Goal: Check status: Check status

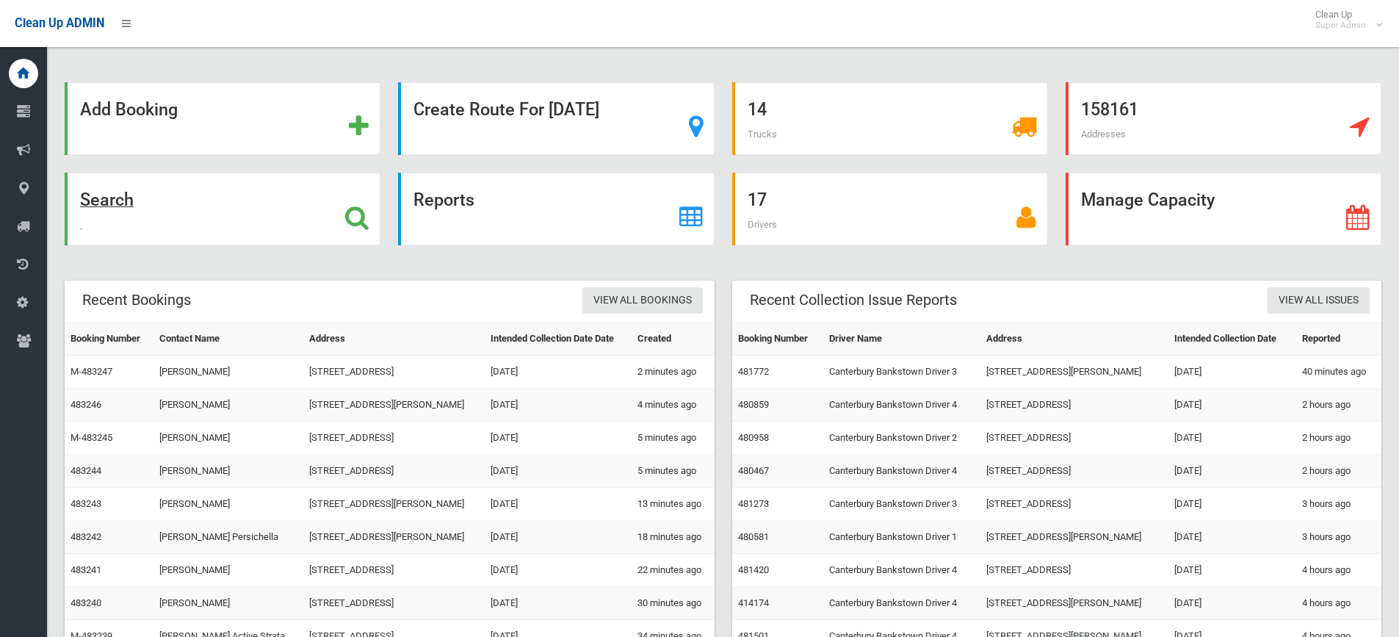
click at [113, 200] on strong "Search" at bounding box center [107, 199] width 54 height 21
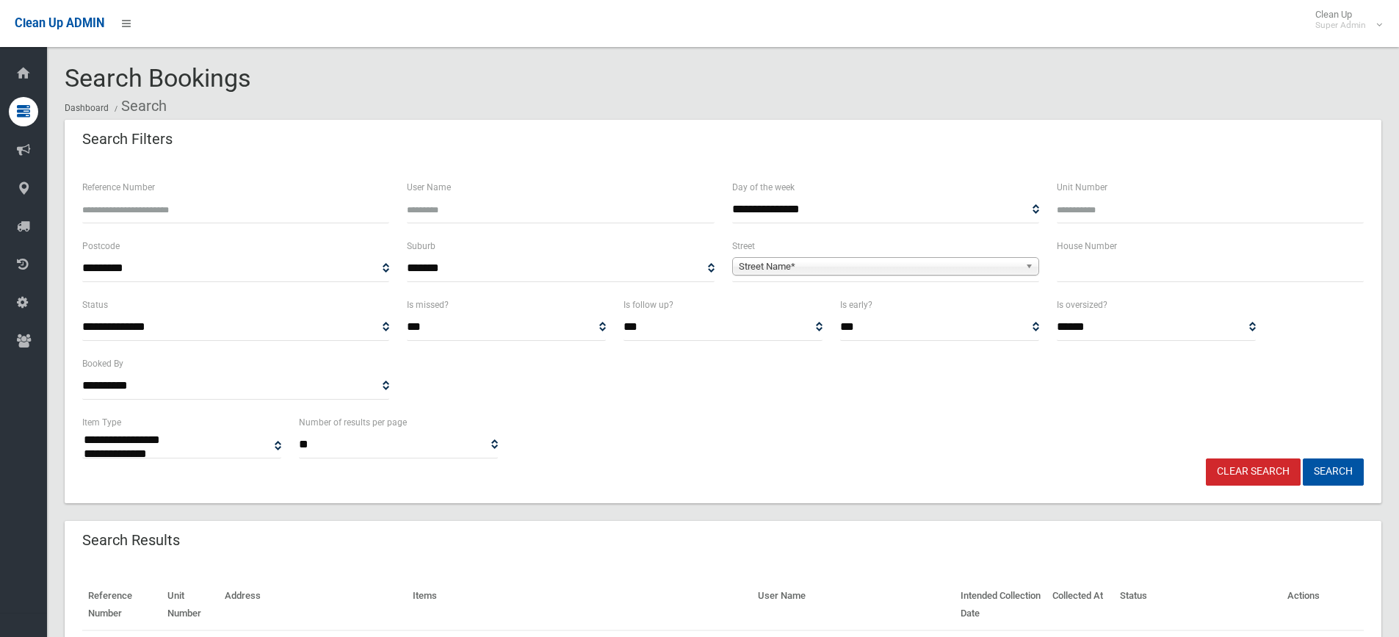
select select
click at [1113, 275] on input "text" at bounding box center [1210, 268] width 307 height 27
click at [214, 211] on input "Reference Number" at bounding box center [235, 209] width 307 height 27
type input "******"
click at [1303, 458] on button "Search" at bounding box center [1333, 471] width 61 height 27
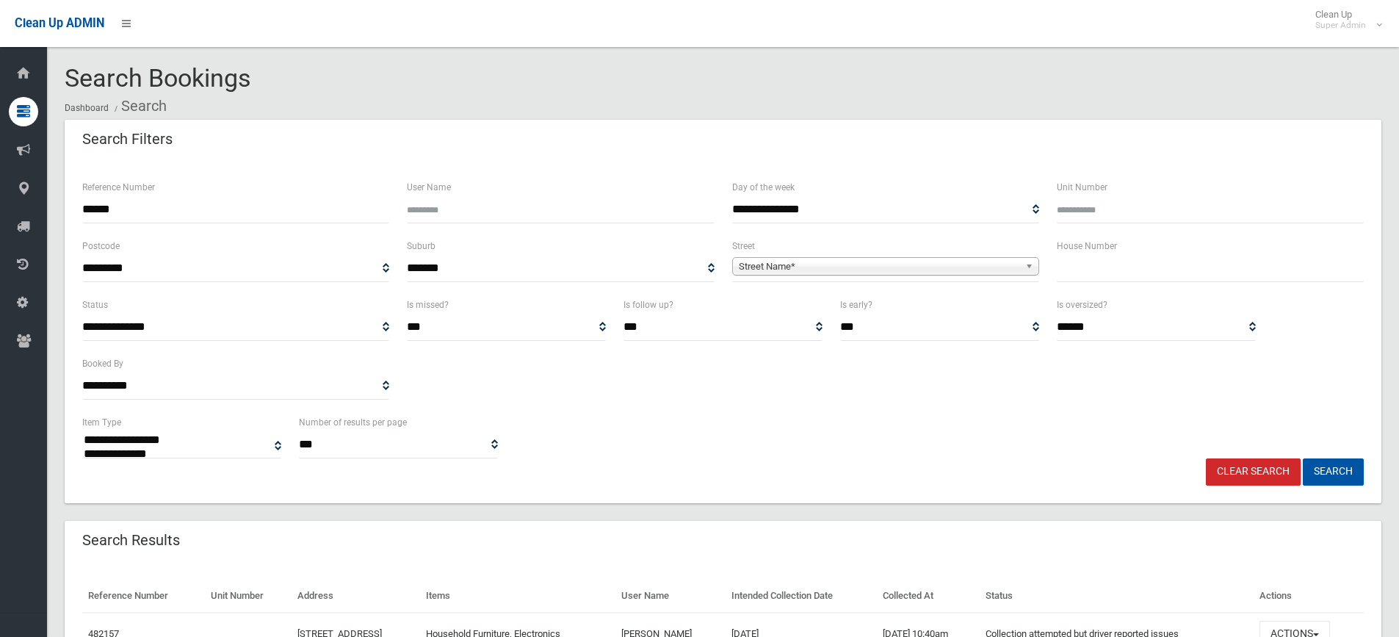
select select
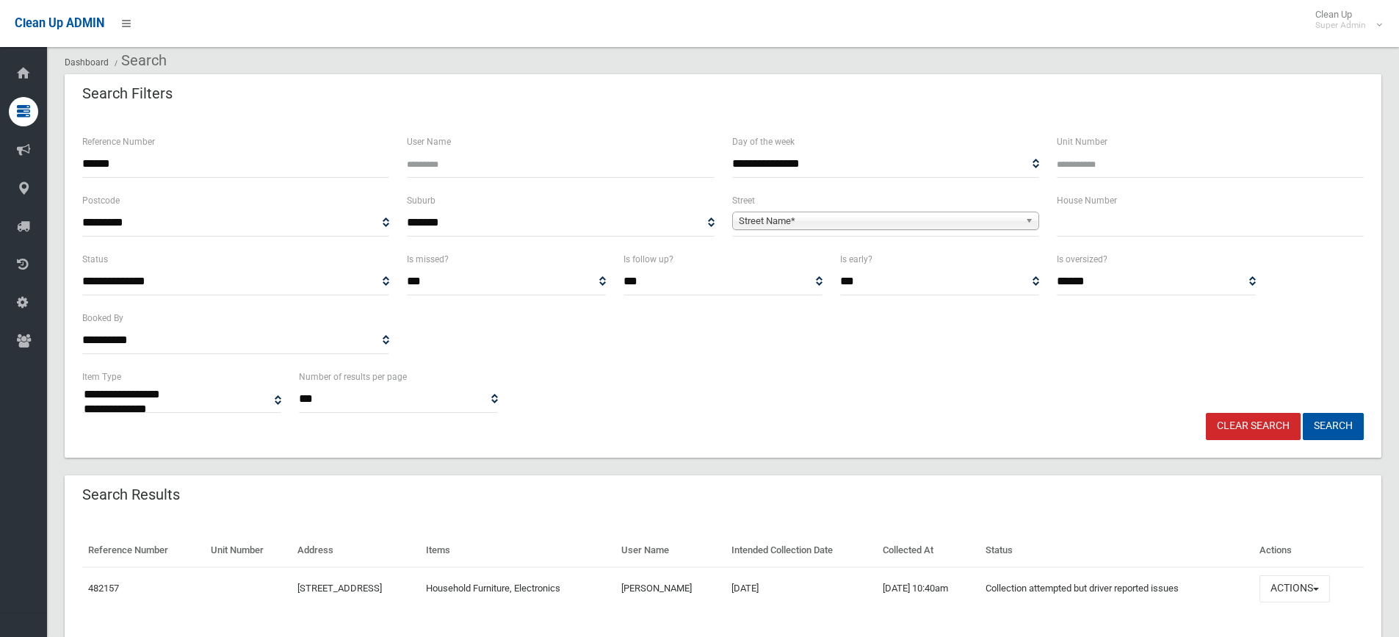
scroll to position [89, 0]
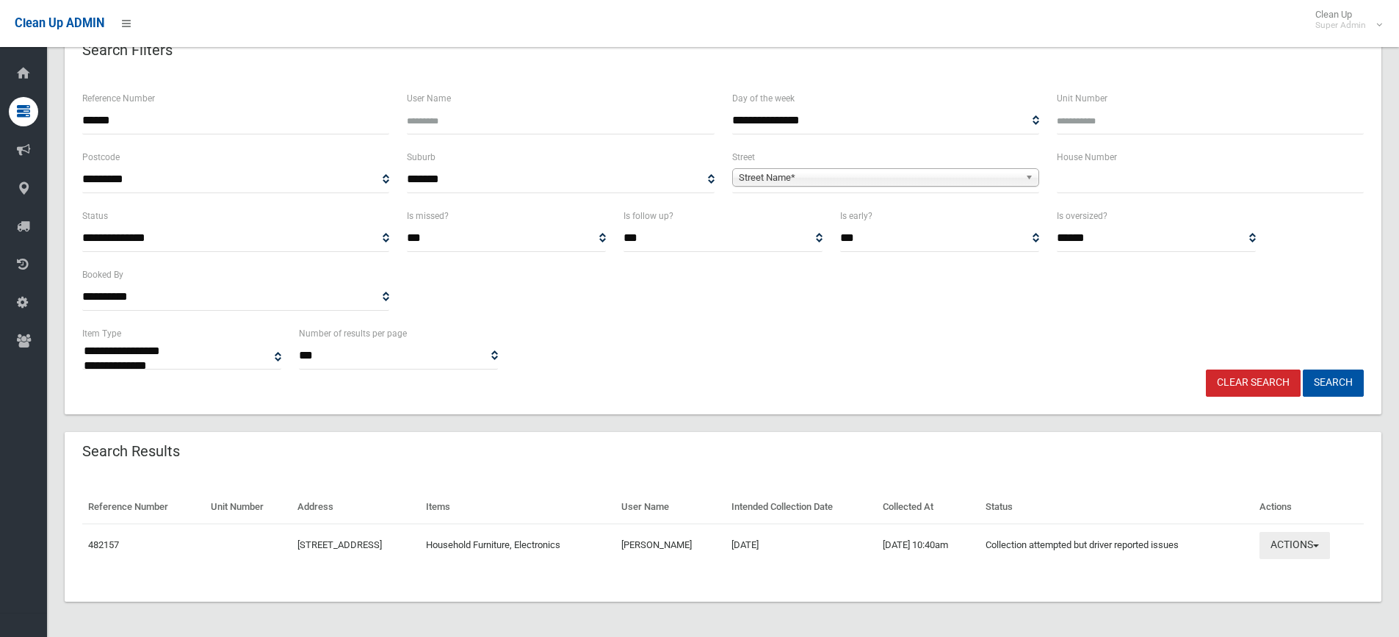
click at [1325, 540] on button "Actions" at bounding box center [1294, 545] width 70 height 27
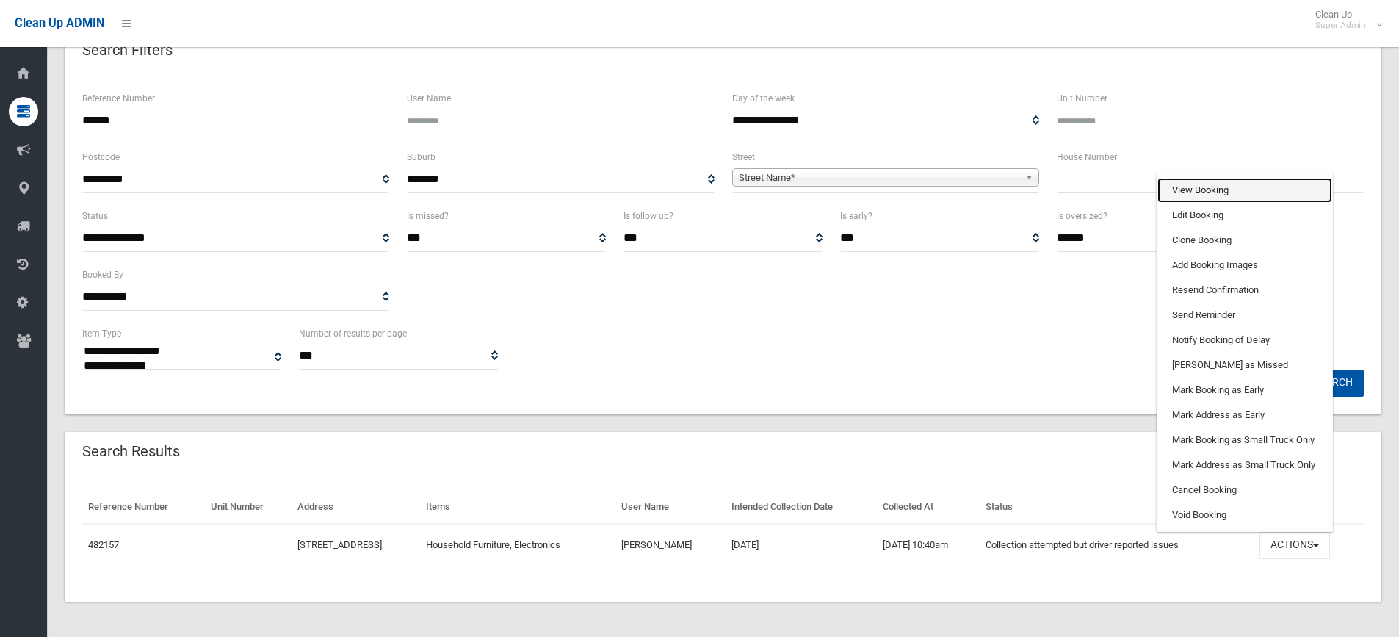
click at [1212, 189] on link "View Booking" at bounding box center [1244, 190] width 175 height 25
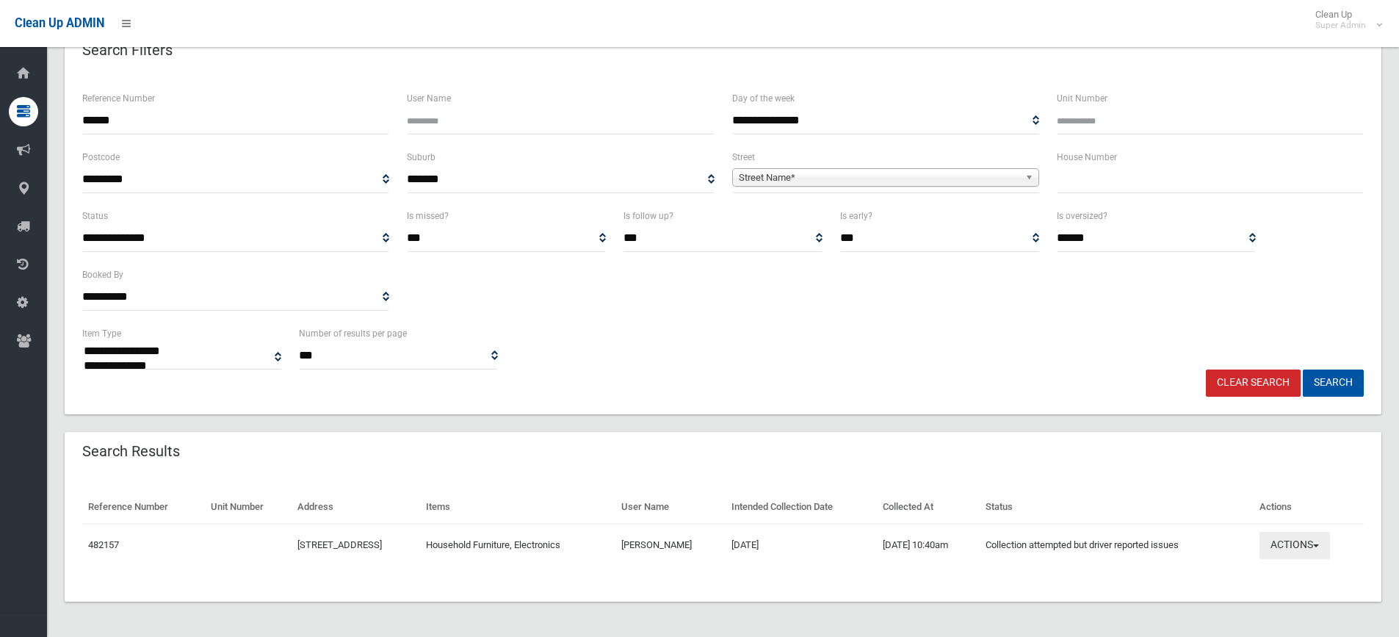
click at [1297, 545] on button "Actions" at bounding box center [1294, 545] width 70 height 27
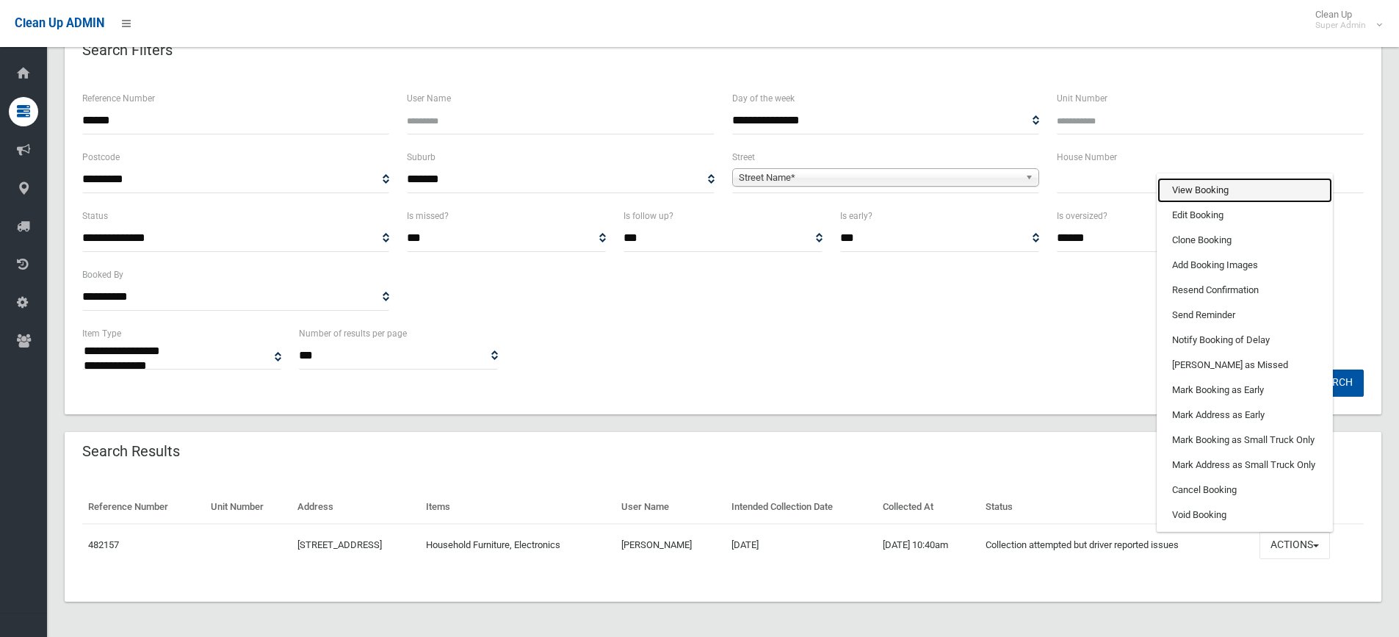
click at [1248, 187] on link "View Booking" at bounding box center [1244, 190] width 175 height 25
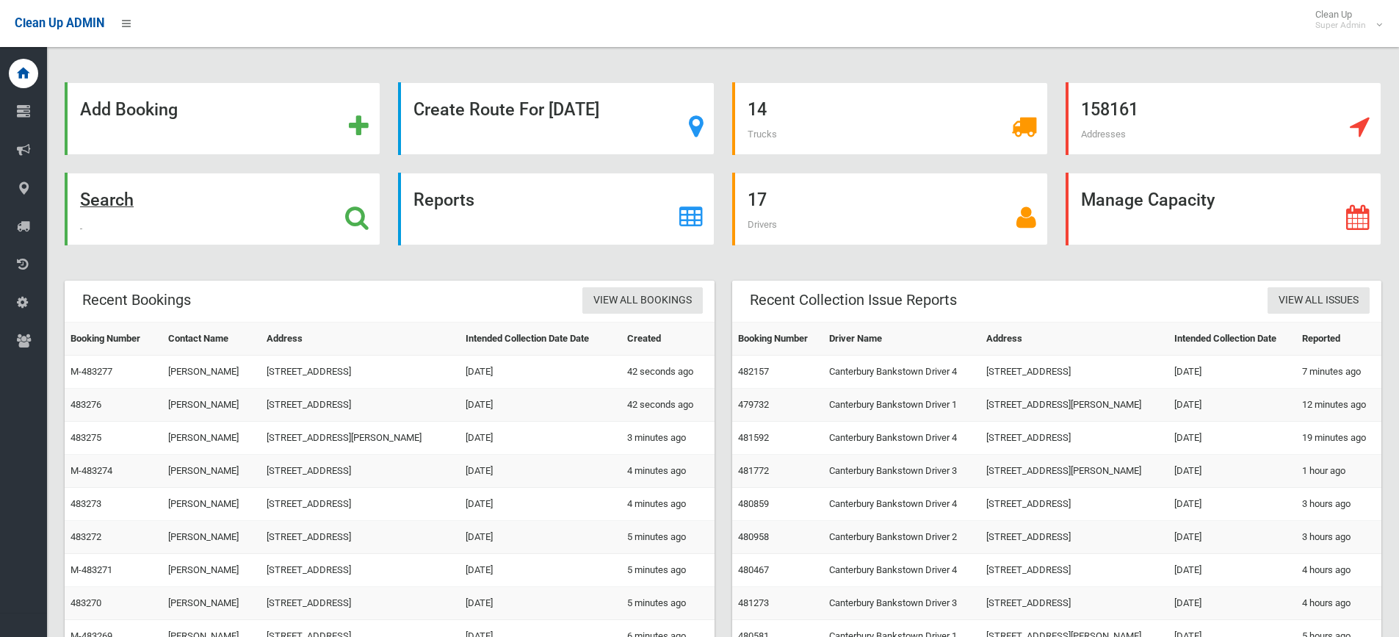
click at [92, 203] on strong "Search" at bounding box center [107, 199] width 54 height 21
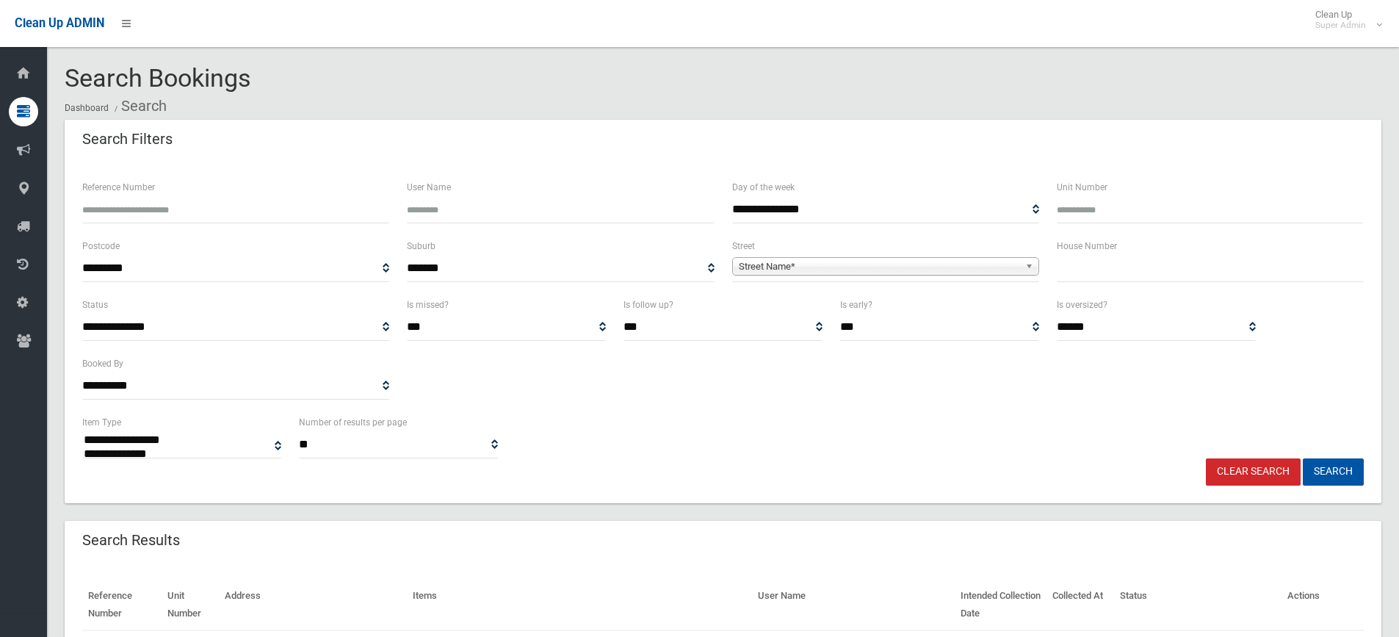
select select
click at [109, 203] on input "Reference Number" at bounding box center [235, 209] width 307 height 27
type input "******"
click at [1303, 458] on button "Search" at bounding box center [1333, 471] width 61 height 27
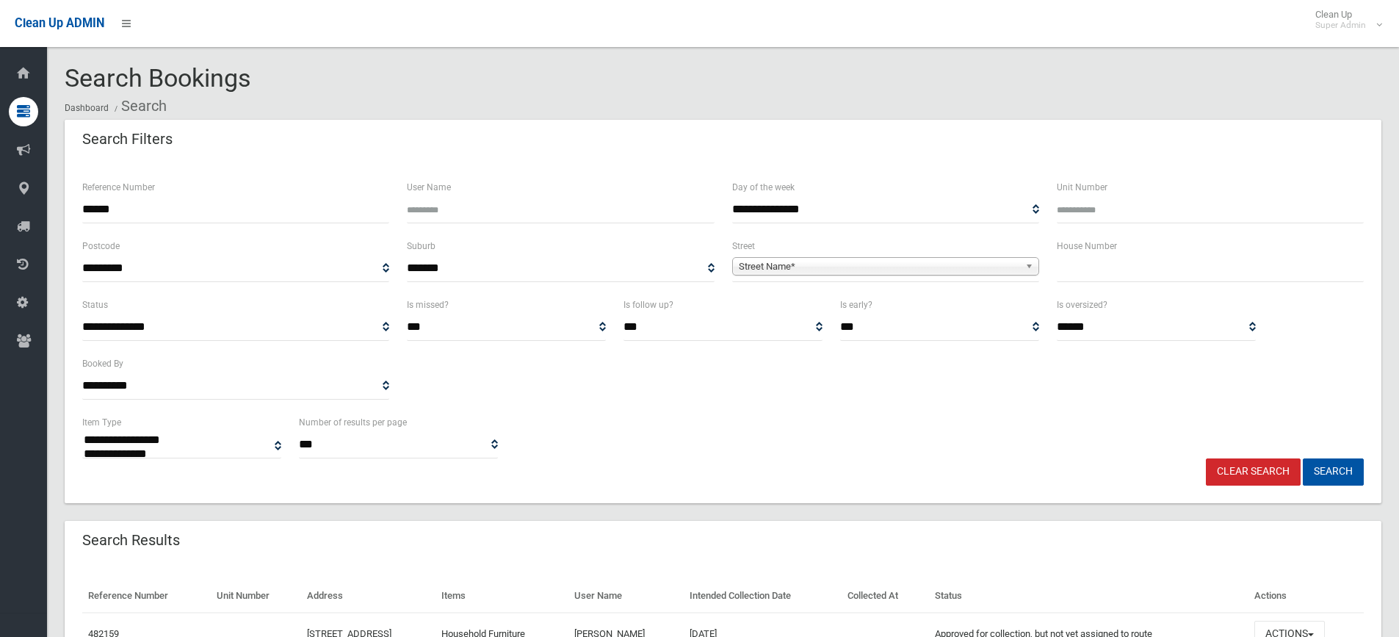
select select
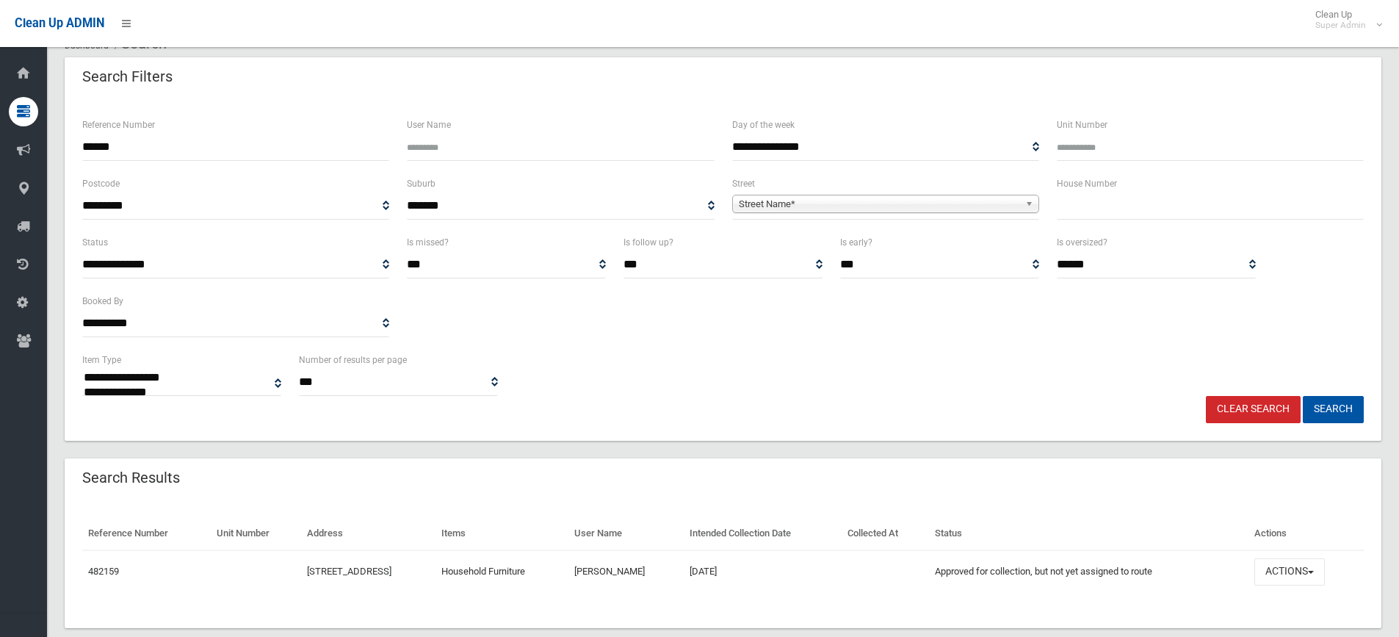
scroll to position [89, 0]
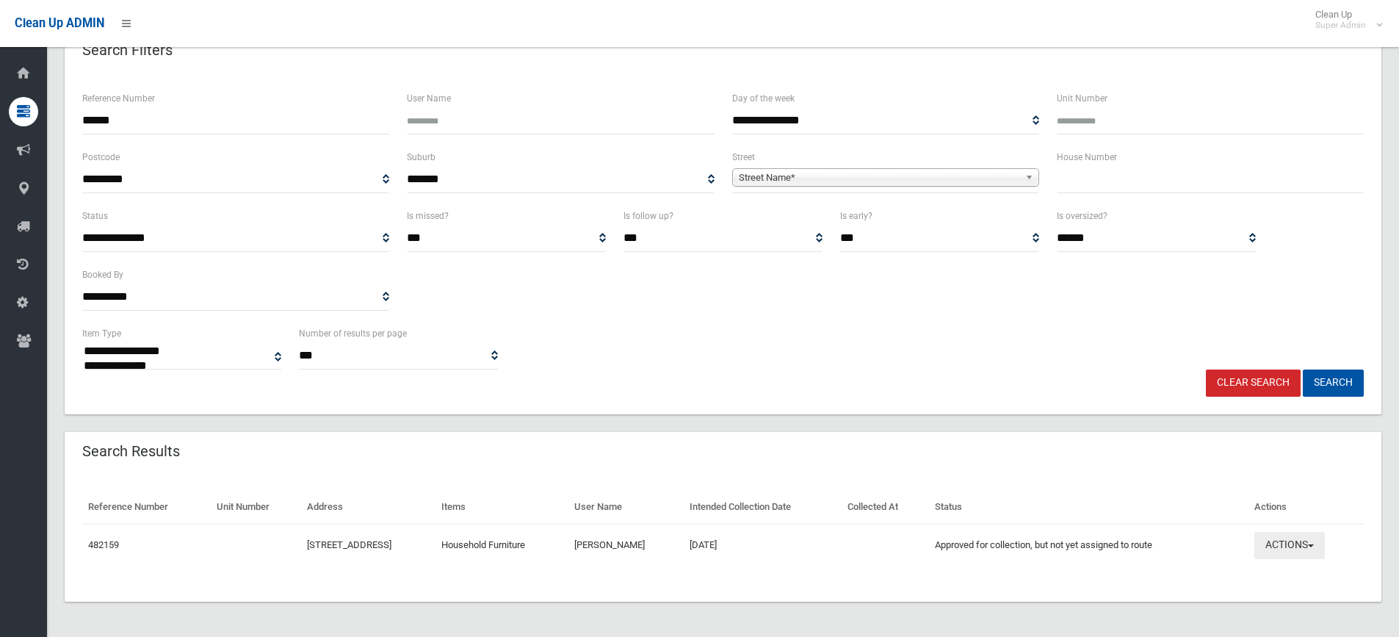
click at [1298, 537] on button "Actions" at bounding box center [1289, 545] width 70 height 27
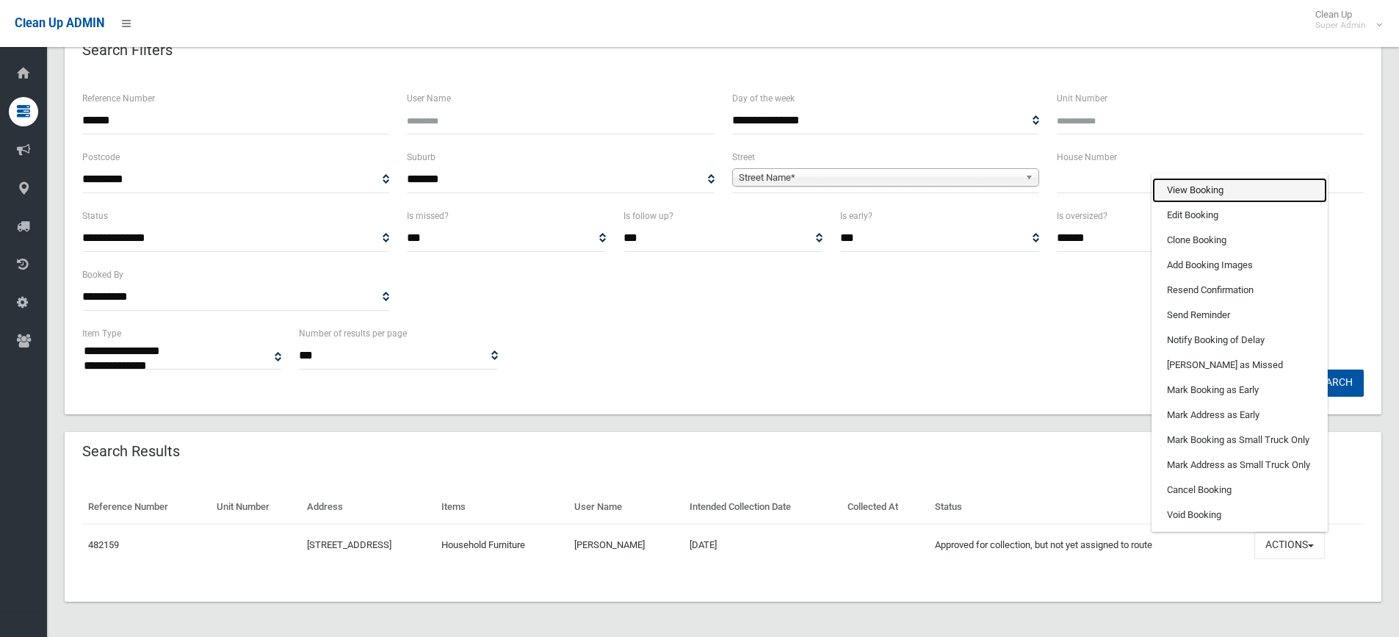
click at [1227, 192] on link "View Booking" at bounding box center [1239, 190] width 175 height 25
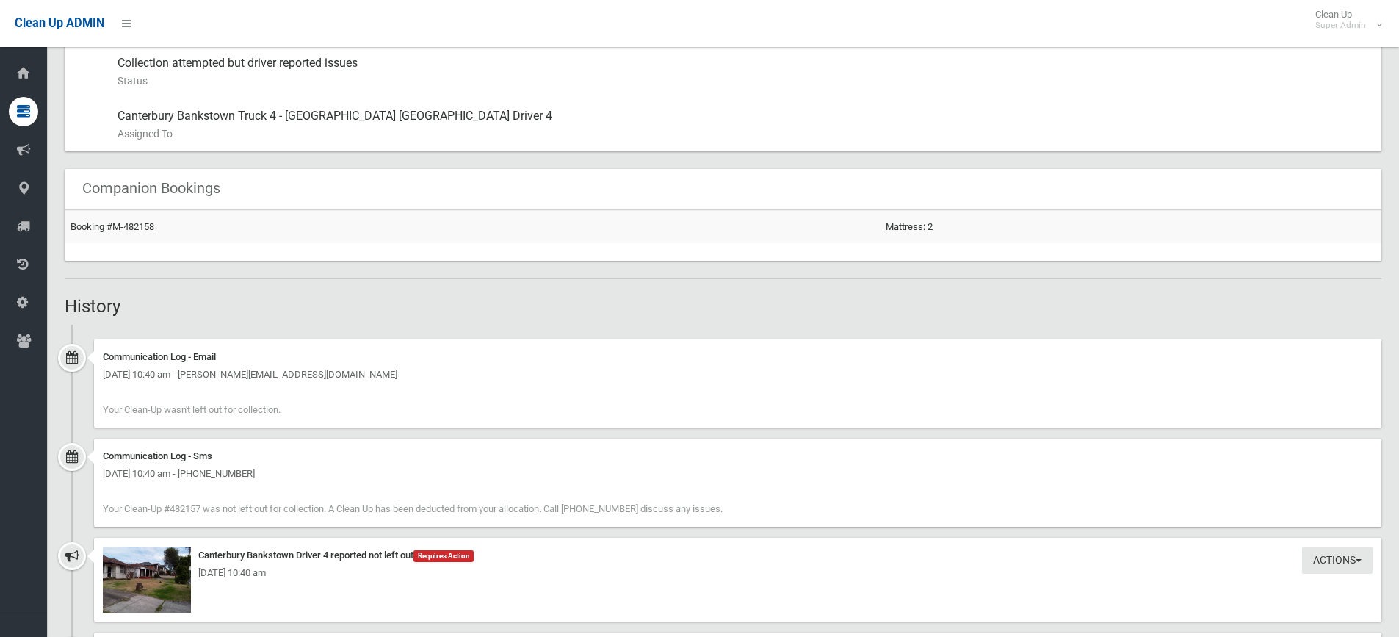
scroll to position [998, 0]
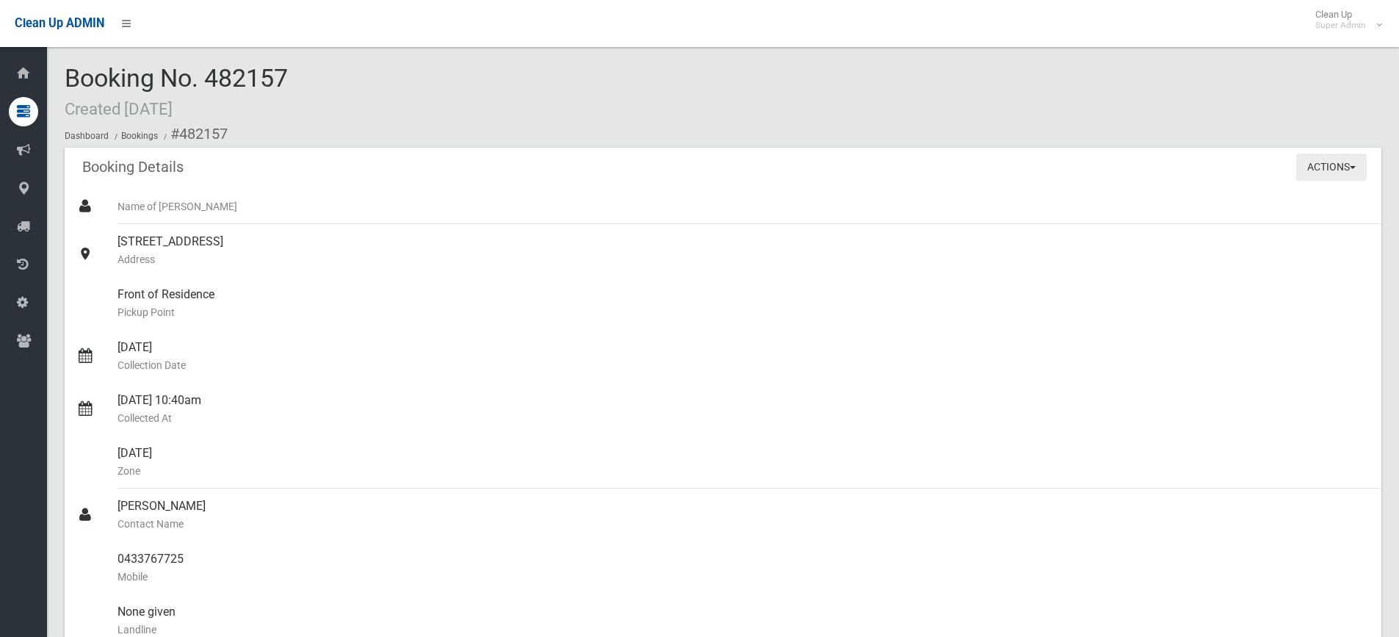
click at [1342, 173] on button "Actions" at bounding box center [1331, 166] width 70 height 27
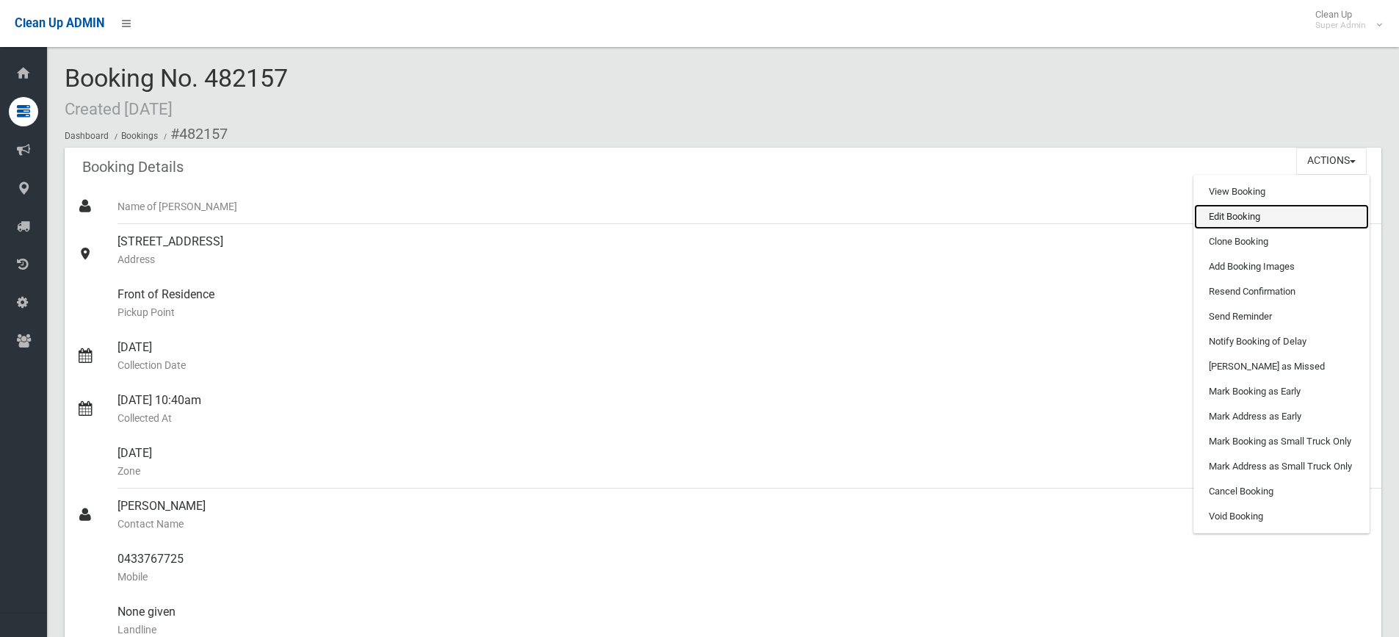
click at [1262, 214] on link "Edit Booking" at bounding box center [1281, 216] width 175 height 25
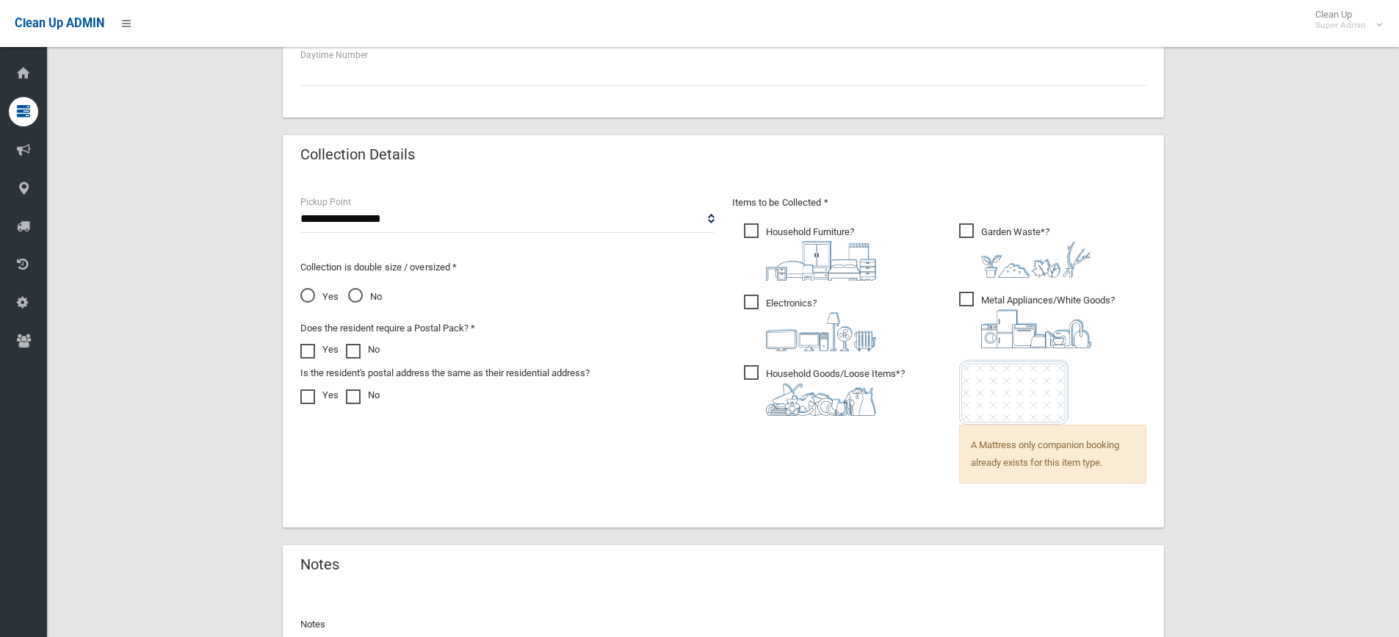
scroll to position [1054, 0]
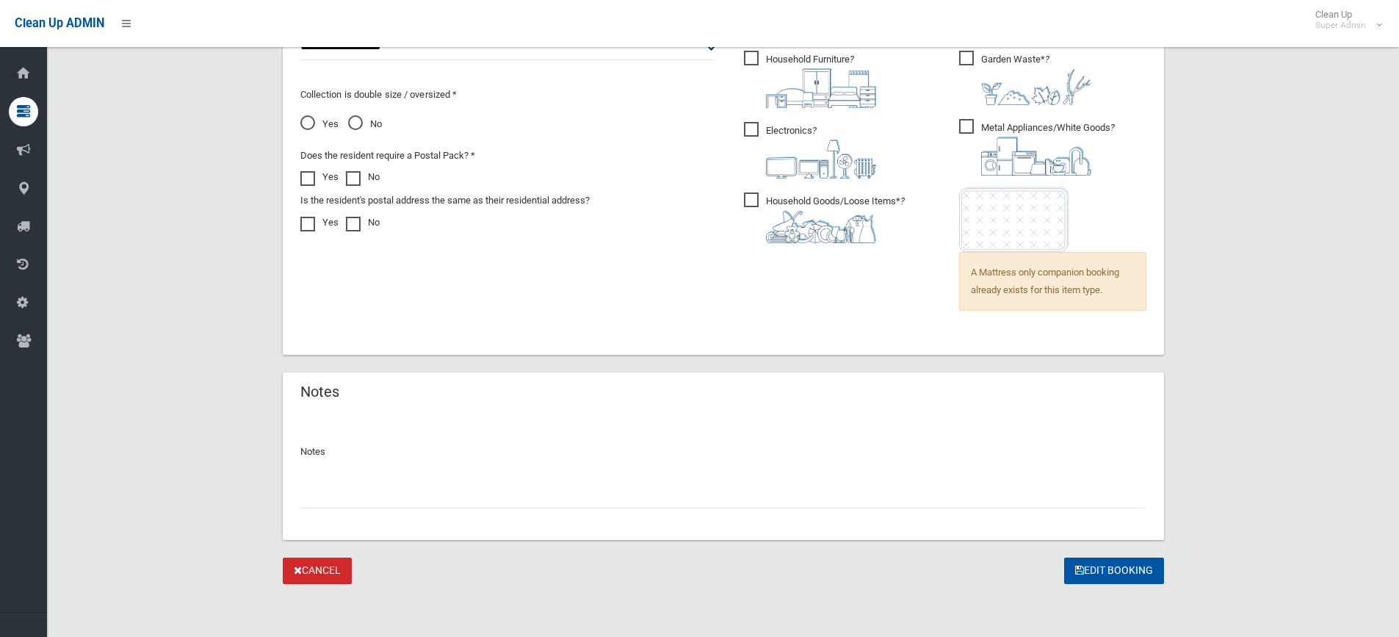
click at [410, 494] on input "text" at bounding box center [723, 494] width 846 height 27
